Goal: Task Accomplishment & Management: Use online tool/utility

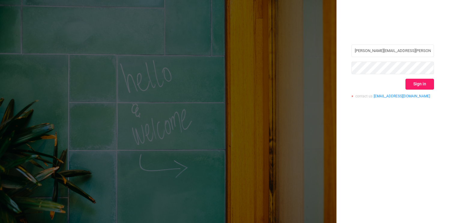
click at [419, 80] on button "Sign in" at bounding box center [420, 84] width 29 height 11
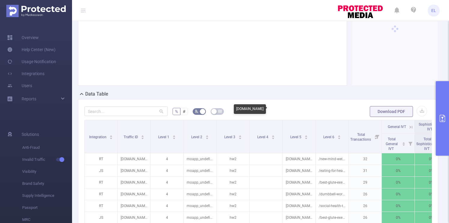
scroll to position [65, 0]
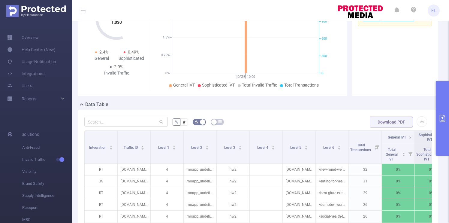
click at [447, 132] on button "primary" at bounding box center [442, 118] width 13 height 74
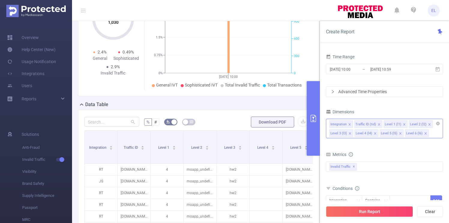
click at [424, 133] on icon "icon: close" at bounding box center [425, 133] width 3 height 3
click at [397, 134] on li "Level 5 (l5)" at bounding box center [392, 133] width 24 height 8
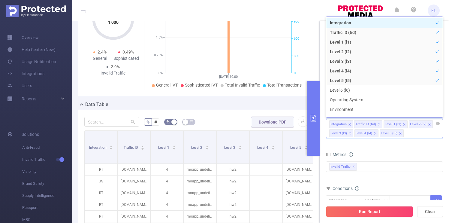
click at [400, 134] on icon "icon: close" at bounding box center [400, 133] width 2 height 2
click at [374, 134] on icon "icon: close" at bounding box center [375, 133] width 3 height 3
click at [350, 133] on icon "icon: close" at bounding box center [350, 133] width 3 height 3
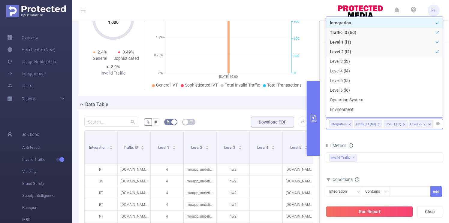
click at [378, 124] on icon "icon: close" at bounding box center [379, 124] width 3 height 3
click at [399, 125] on icon "icon: close" at bounding box center [400, 124] width 3 height 3
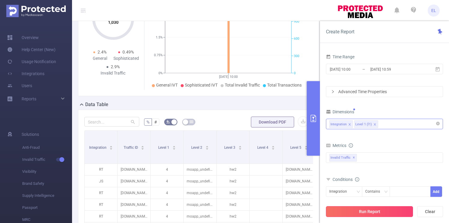
click at [364, 211] on button "Run Report" at bounding box center [369, 211] width 87 height 11
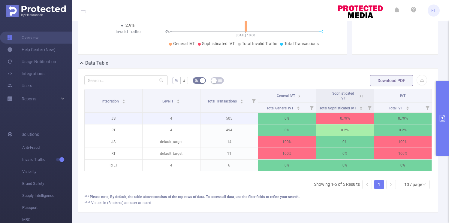
scroll to position [110, 0]
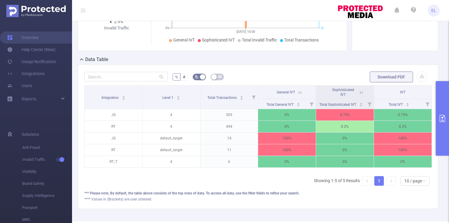
click at [441, 122] on button "primary" at bounding box center [442, 118] width 13 height 74
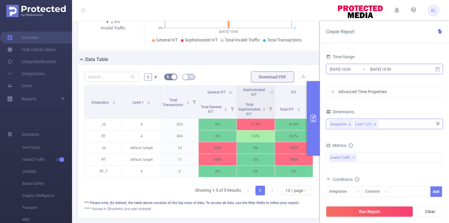
click at [371, 69] on input "[DATE] 10:59" at bounding box center [394, 69] width 49 height 8
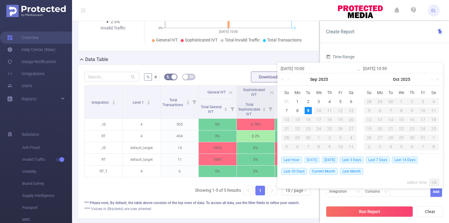
click at [310, 160] on span "[DATE]" at bounding box center [311, 159] width 15 height 7
type input "[DATE] 00:00"
type input "[DATE] 23:59"
click at [310, 160] on p "100%" at bounding box center [294, 159] width 38 height 11
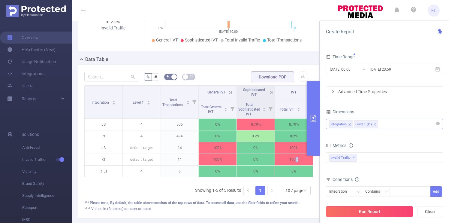
click at [391, 210] on button "Run Report" at bounding box center [369, 211] width 87 height 11
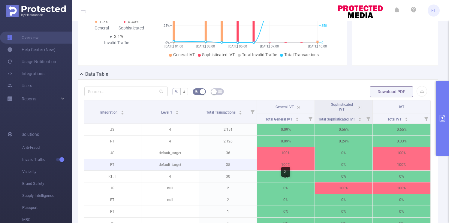
scroll to position [73, 0]
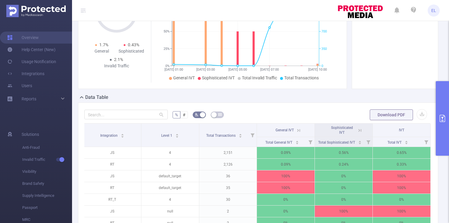
click at [359, 130] on icon at bounding box center [359, 130] width 3 height 3
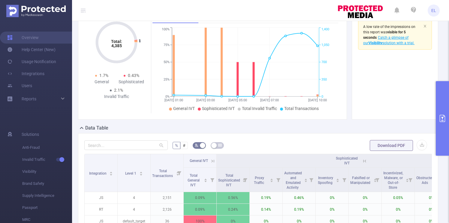
scroll to position [42, 0]
